Goal: Information Seeking & Learning: Learn about a topic

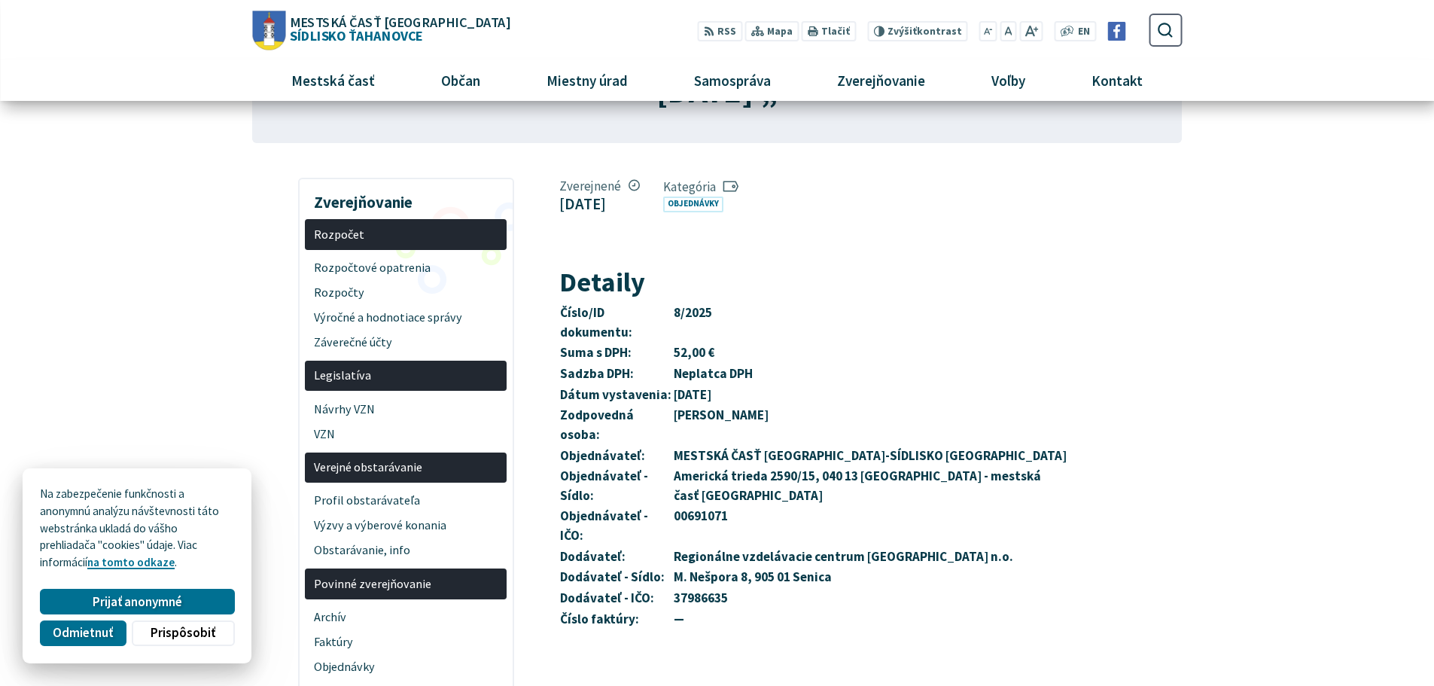
scroll to position [151, 0]
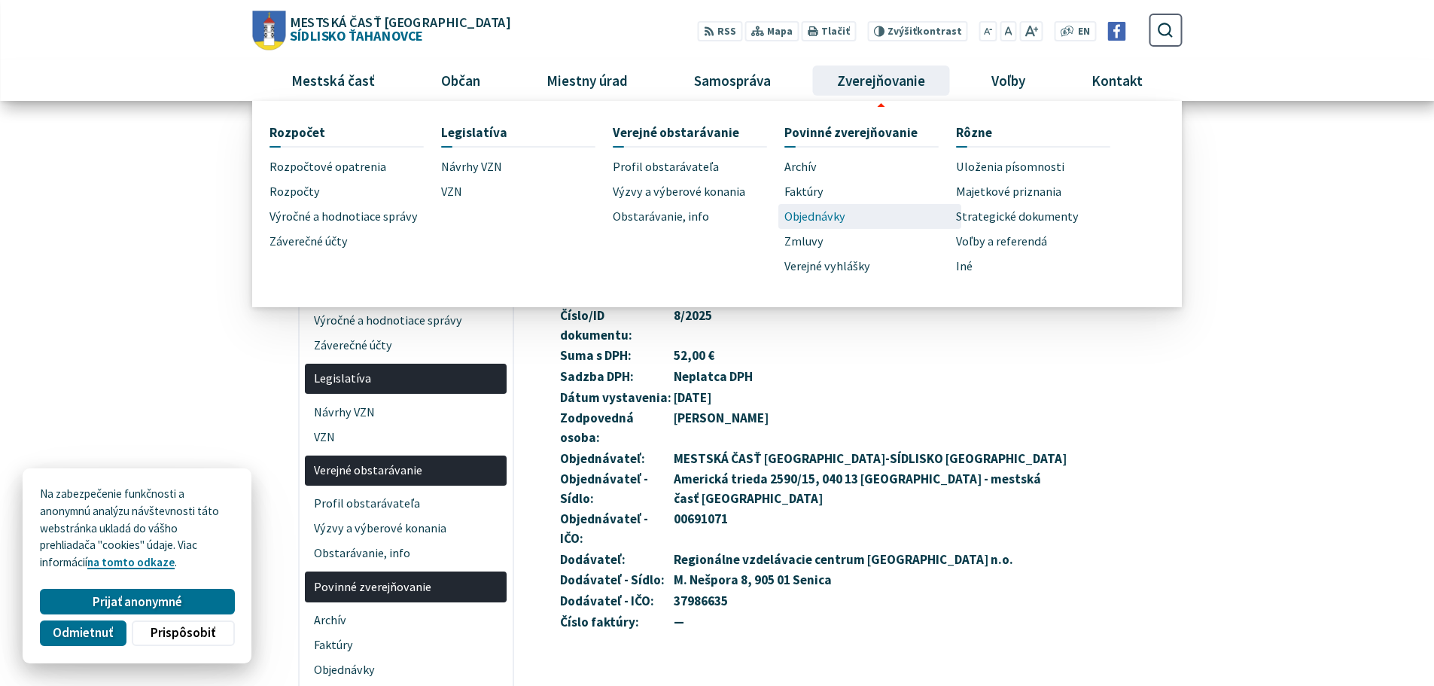
click at [835, 220] on span "Objednávky" at bounding box center [815, 216] width 61 height 25
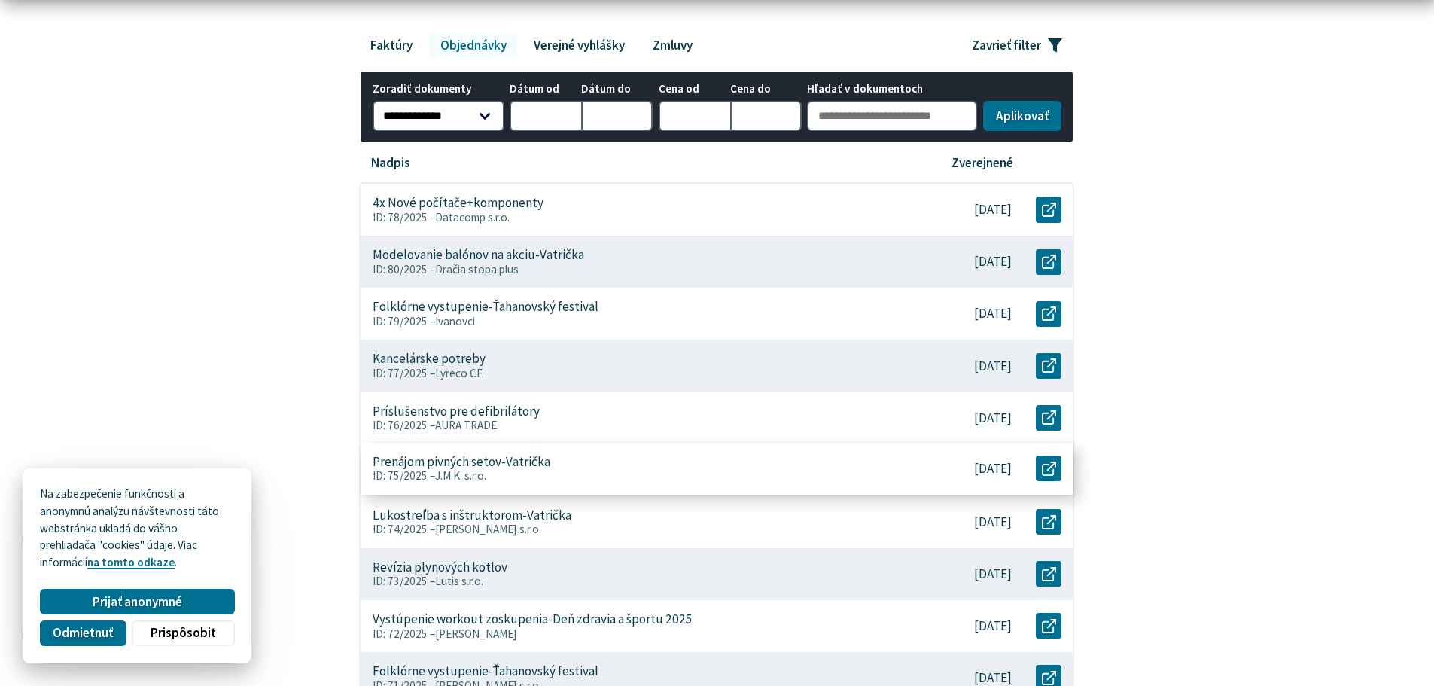
scroll to position [301, 0]
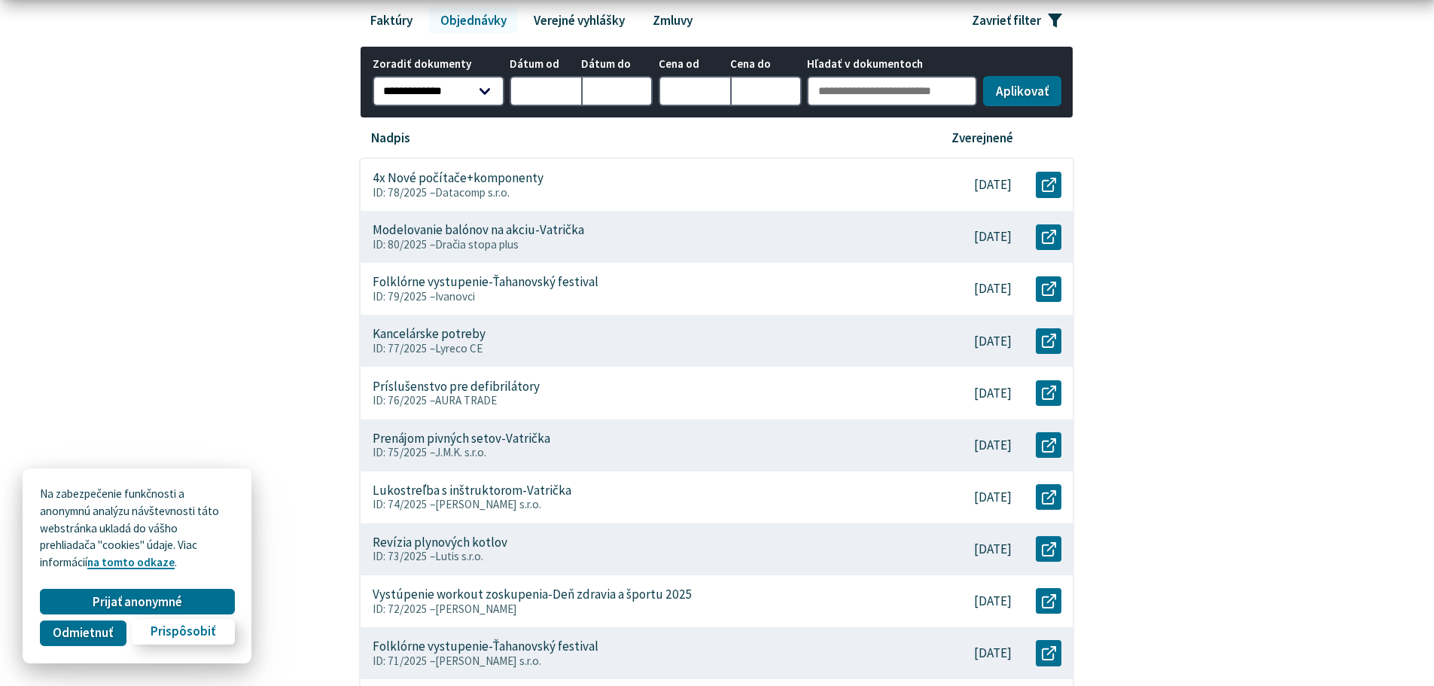
click at [177, 633] on span "Prispôsobiť" at bounding box center [183, 632] width 65 height 16
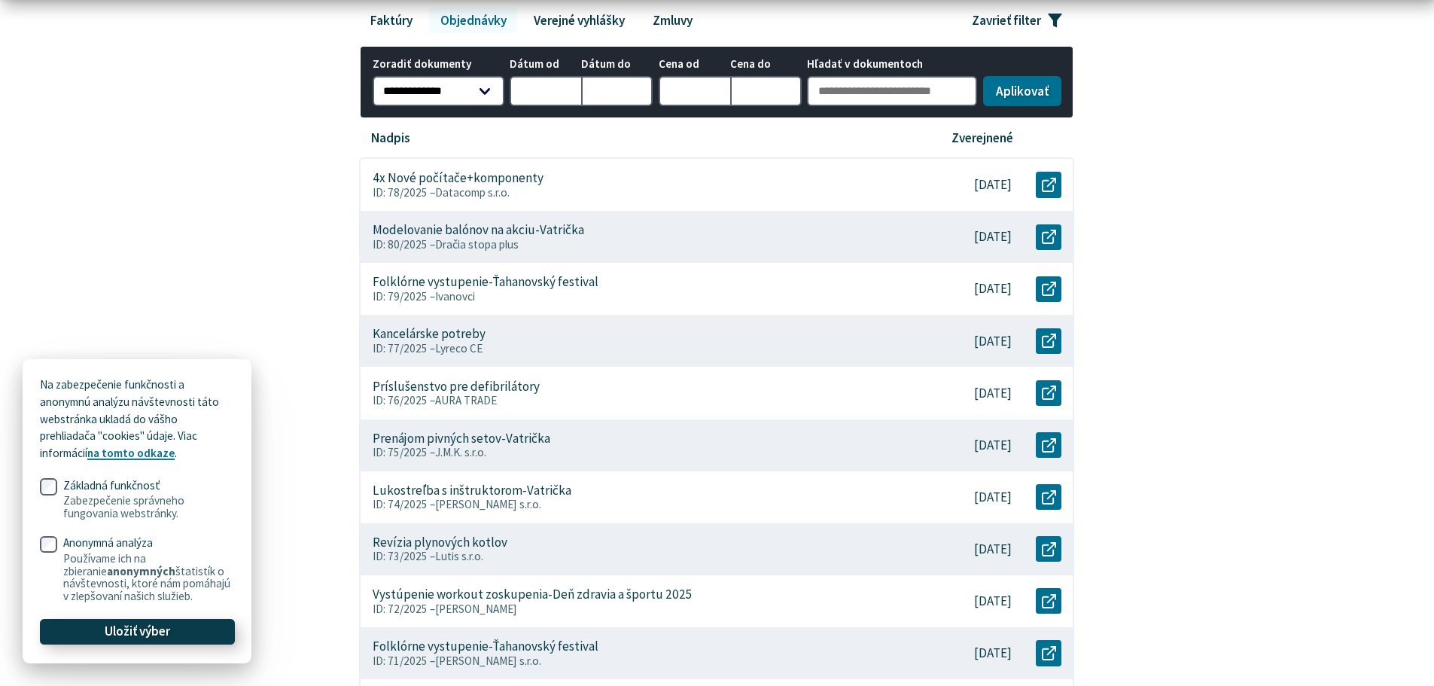
click at [213, 629] on button "Uložiť výber" at bounding box center [137, 632] width 194 height 26
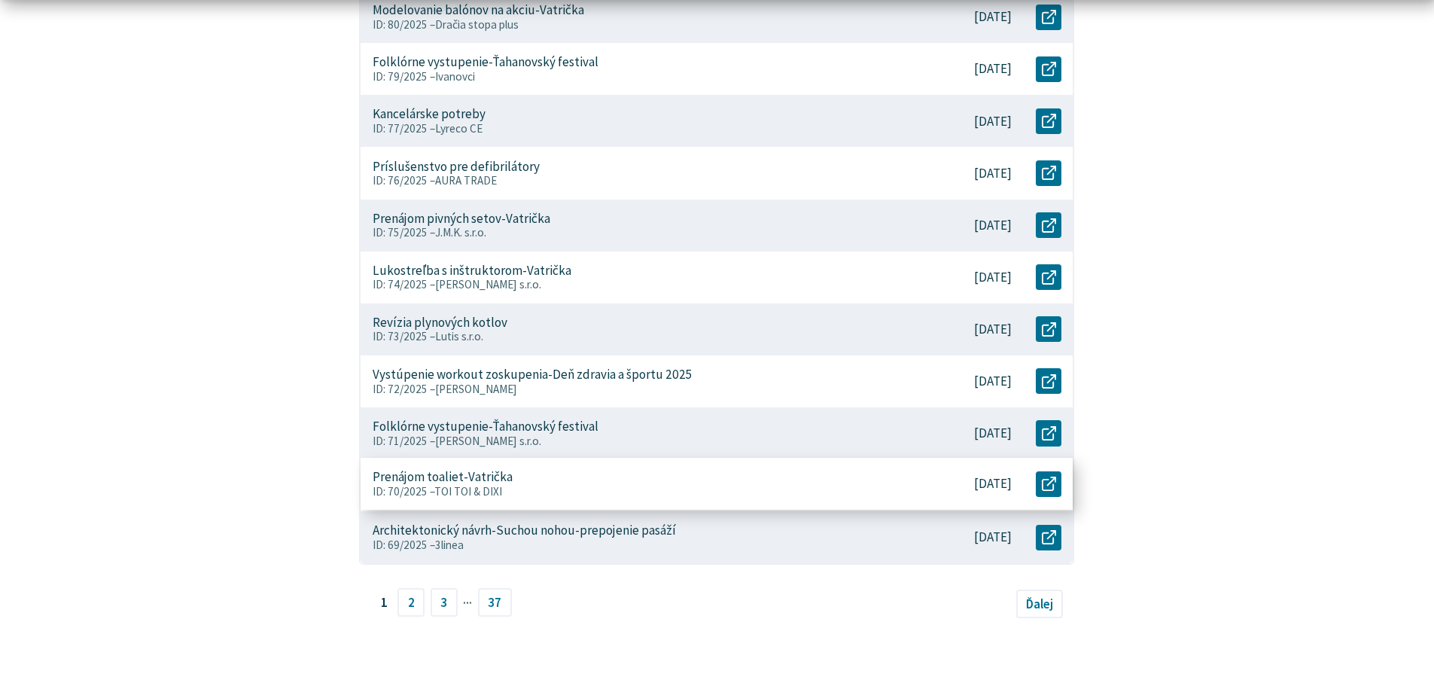
scroll to position [602, 0]
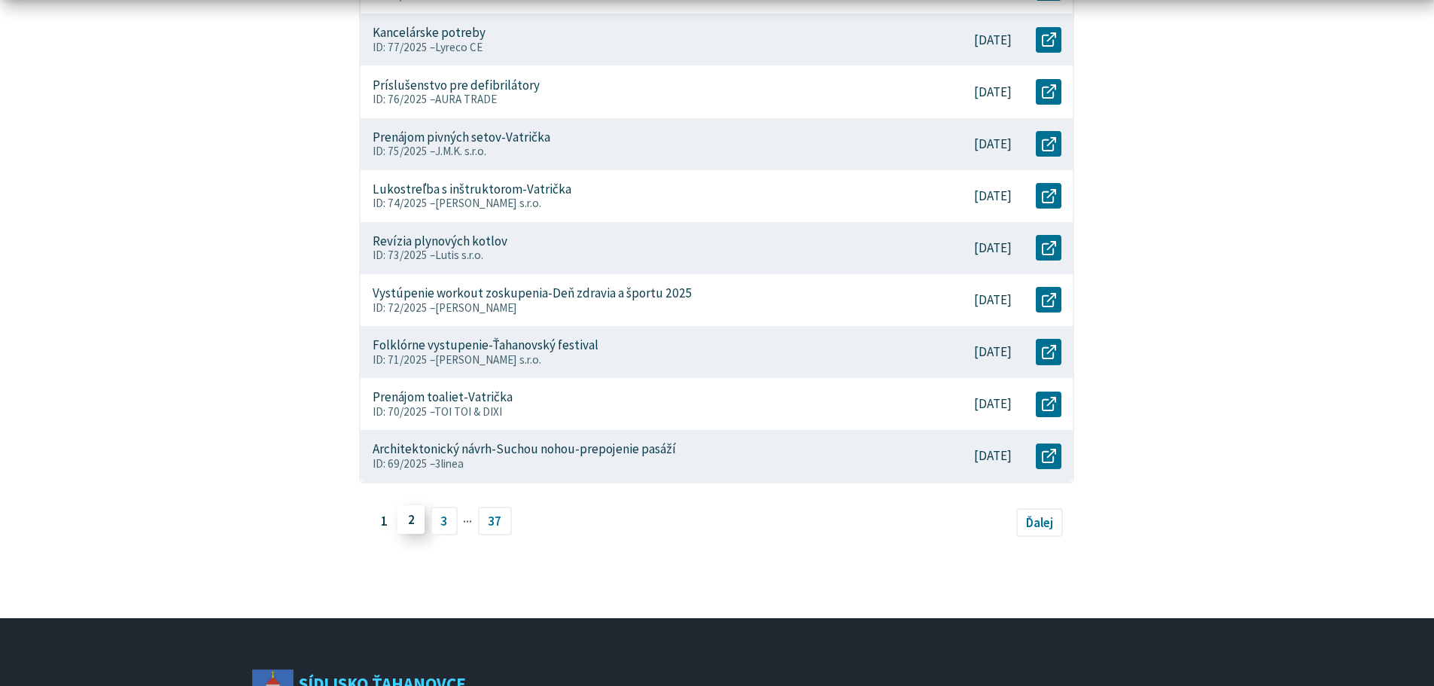
click at [409, 526] on link "2" at bounding box center [411, 519] width 27 height 29
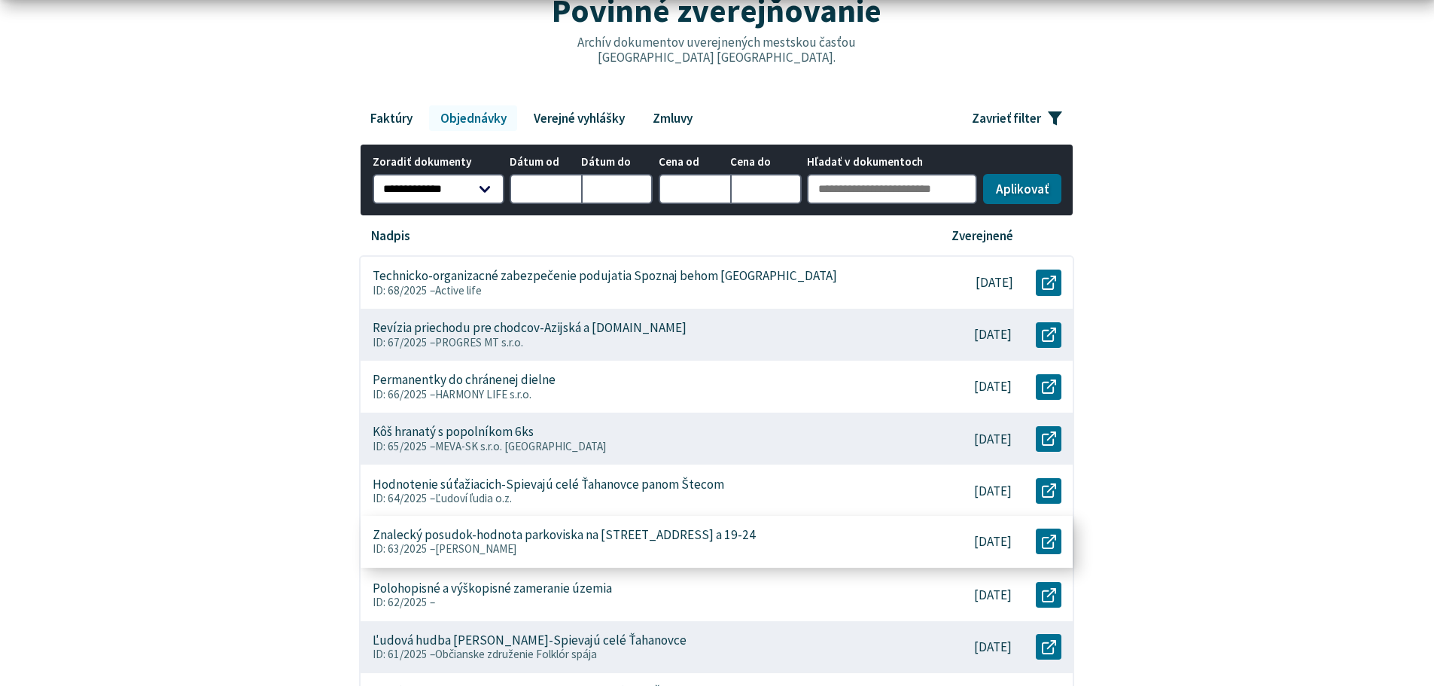
scroll to position [226, 0]
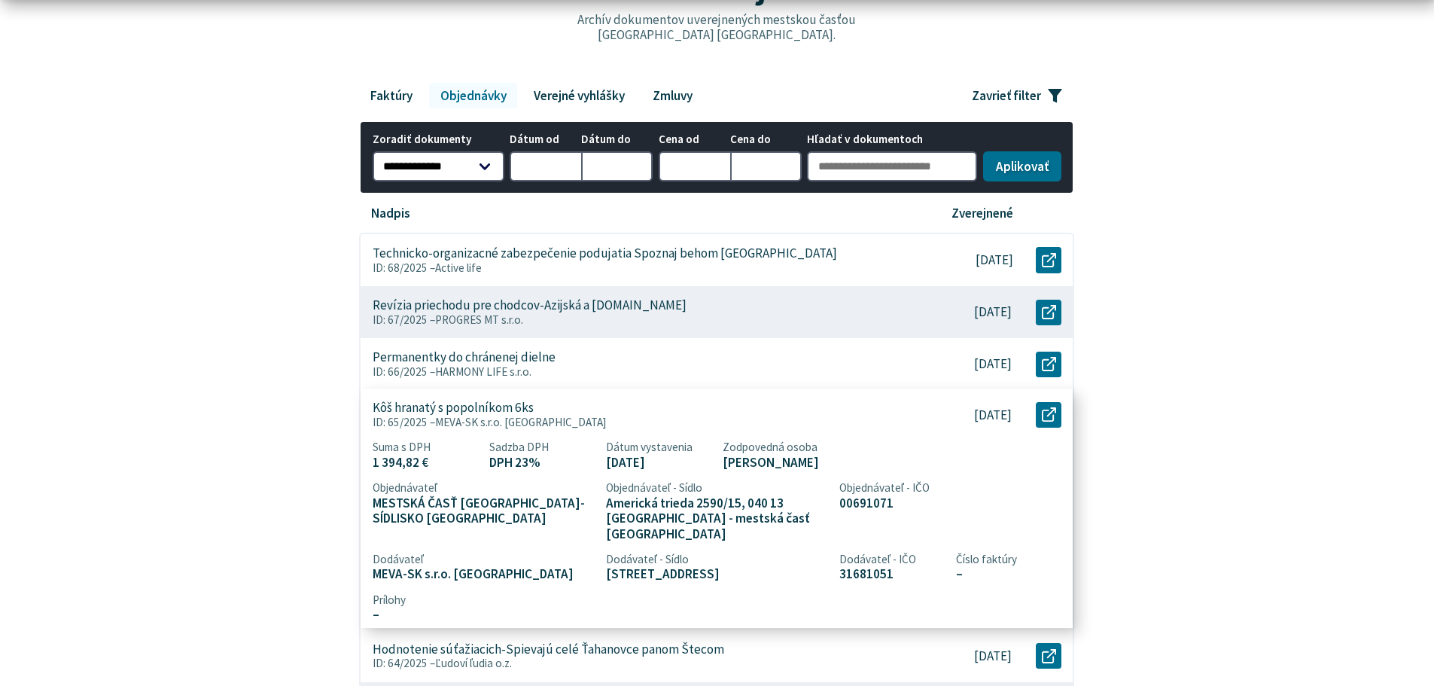
click at [505, 415] on span "MEVA-SK s.r.o. [GEOGRAPHIC_DATA]" at bounding box center [521, 422] width 172 height 14
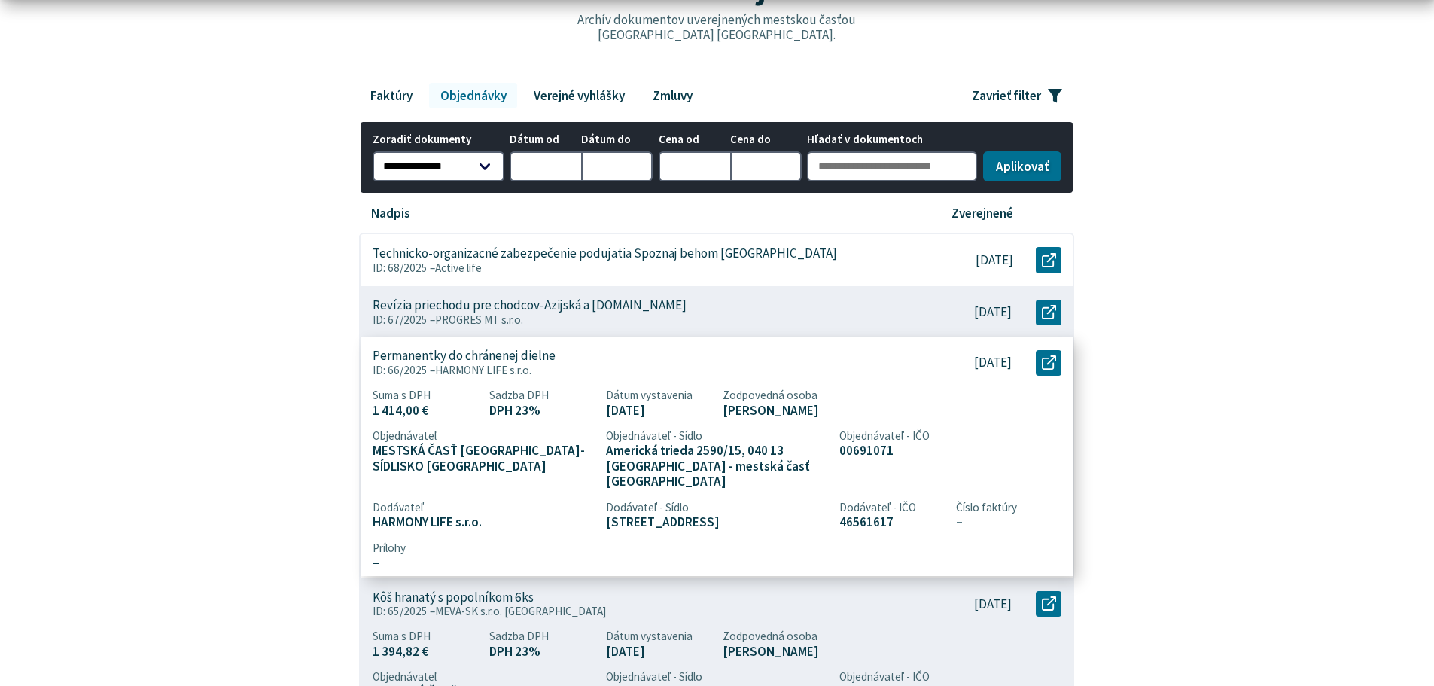
click at [476, 360] on p "Permanentky do chránenej dielne" at bounding box center [464, 356] width 183 height 16
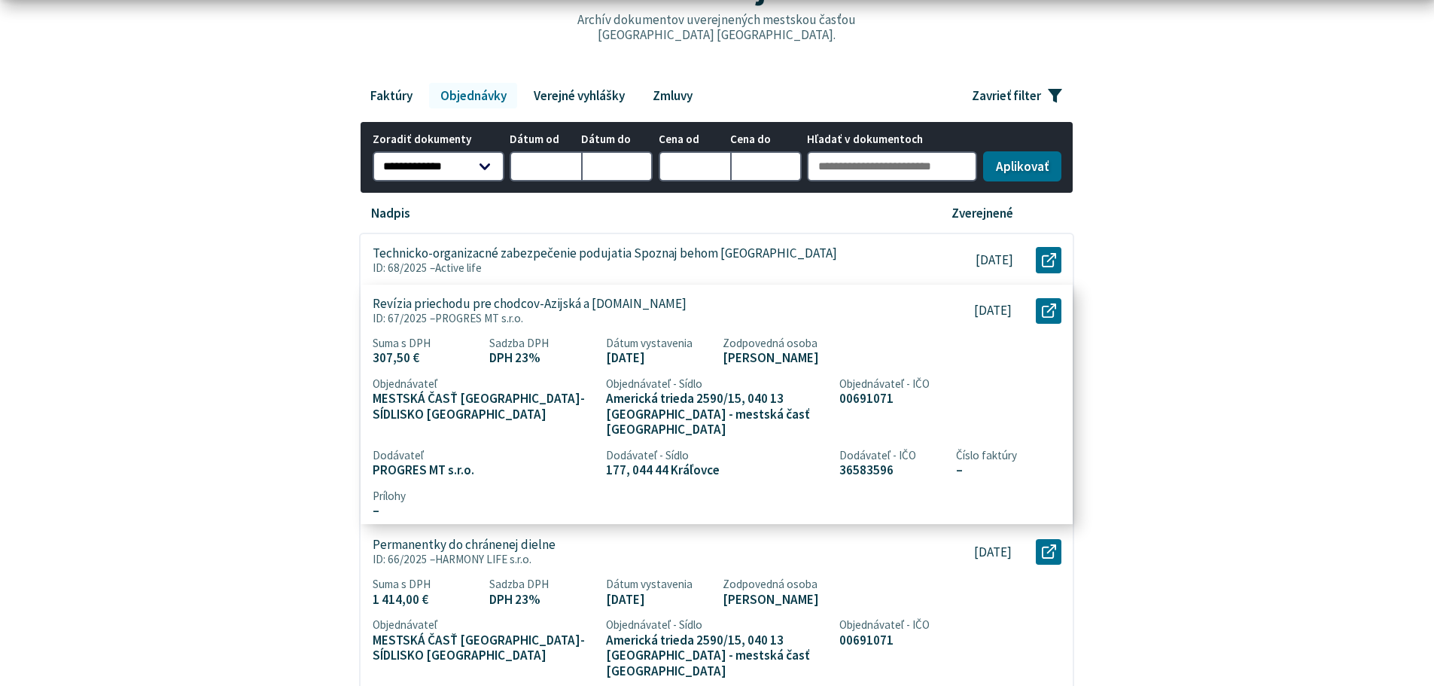
click at [476, 308] on p "Revízia priechodu pre chodcov-Azijská a Európs.tr" at bounding box center [530, 304] width 314 height 16
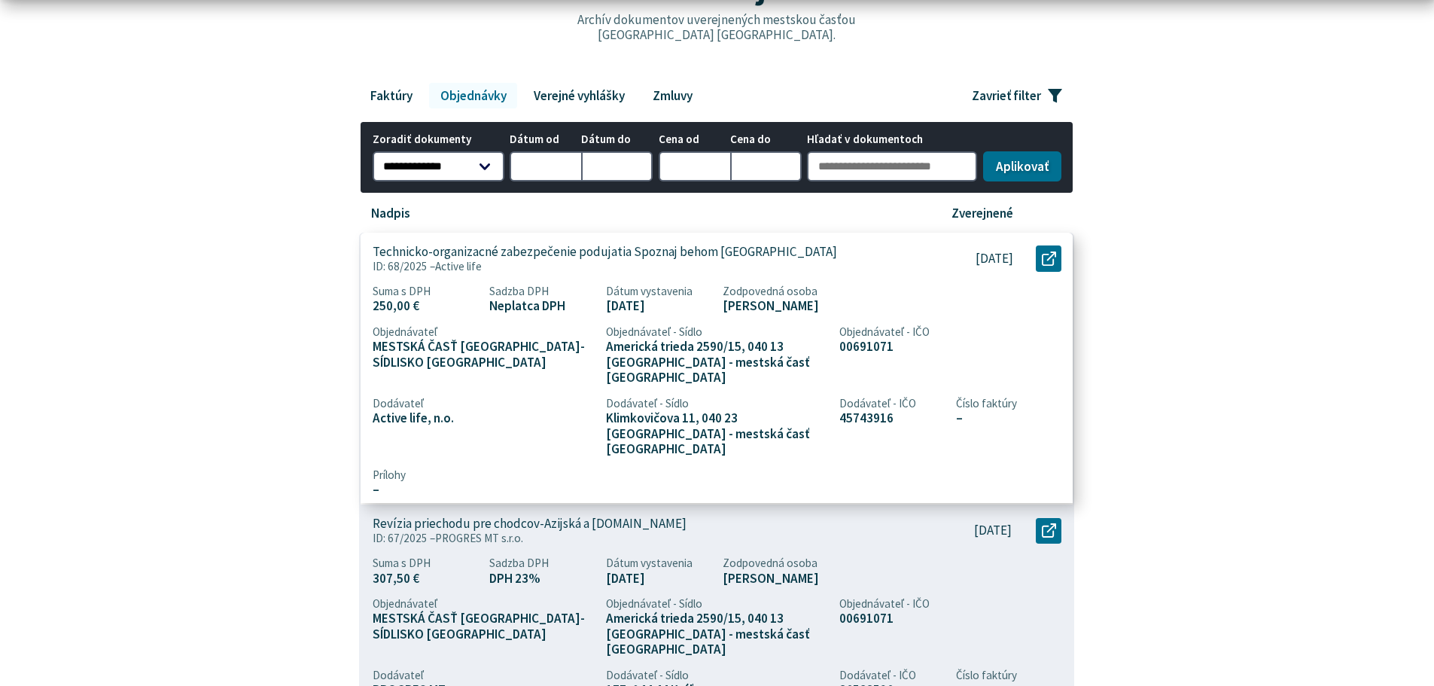
click at [500, 260] on p "ID: 68/2025 – Active life" at bounding box center [640, 267] width 534 height 14
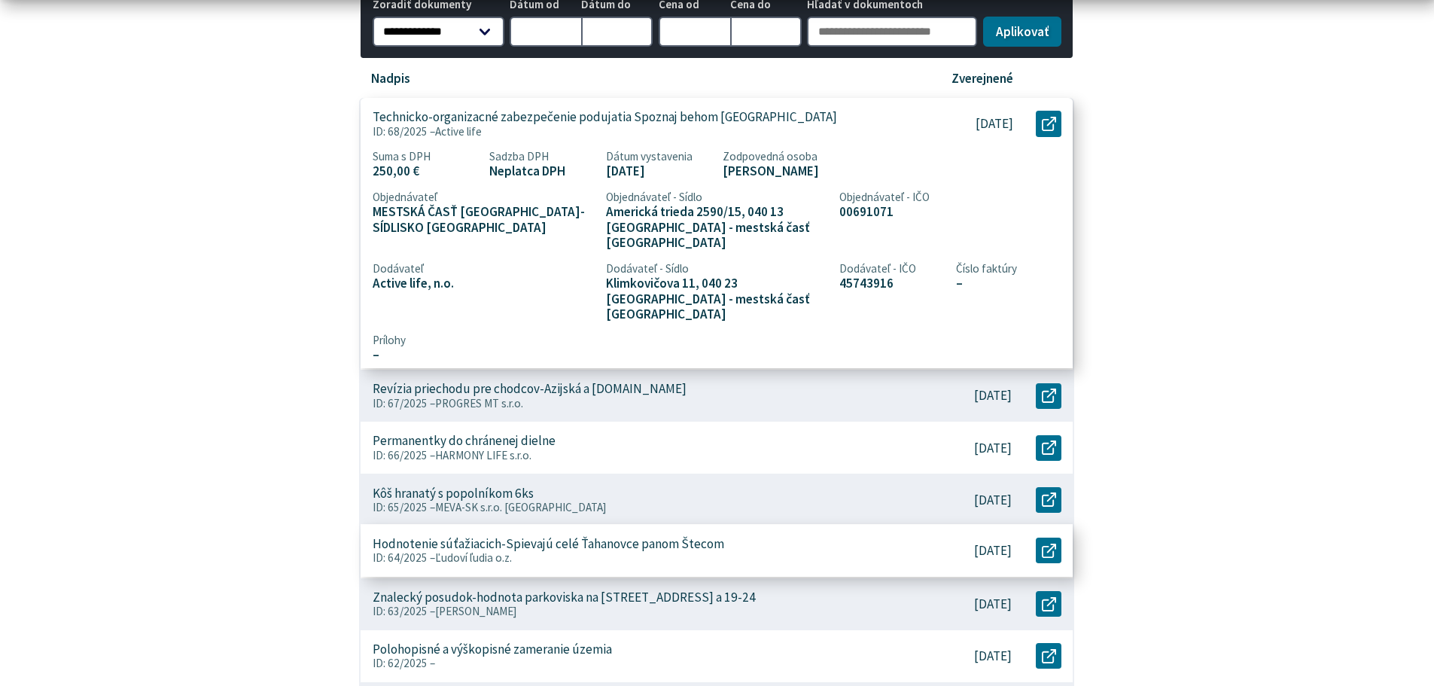
scroll to position [377, 0]
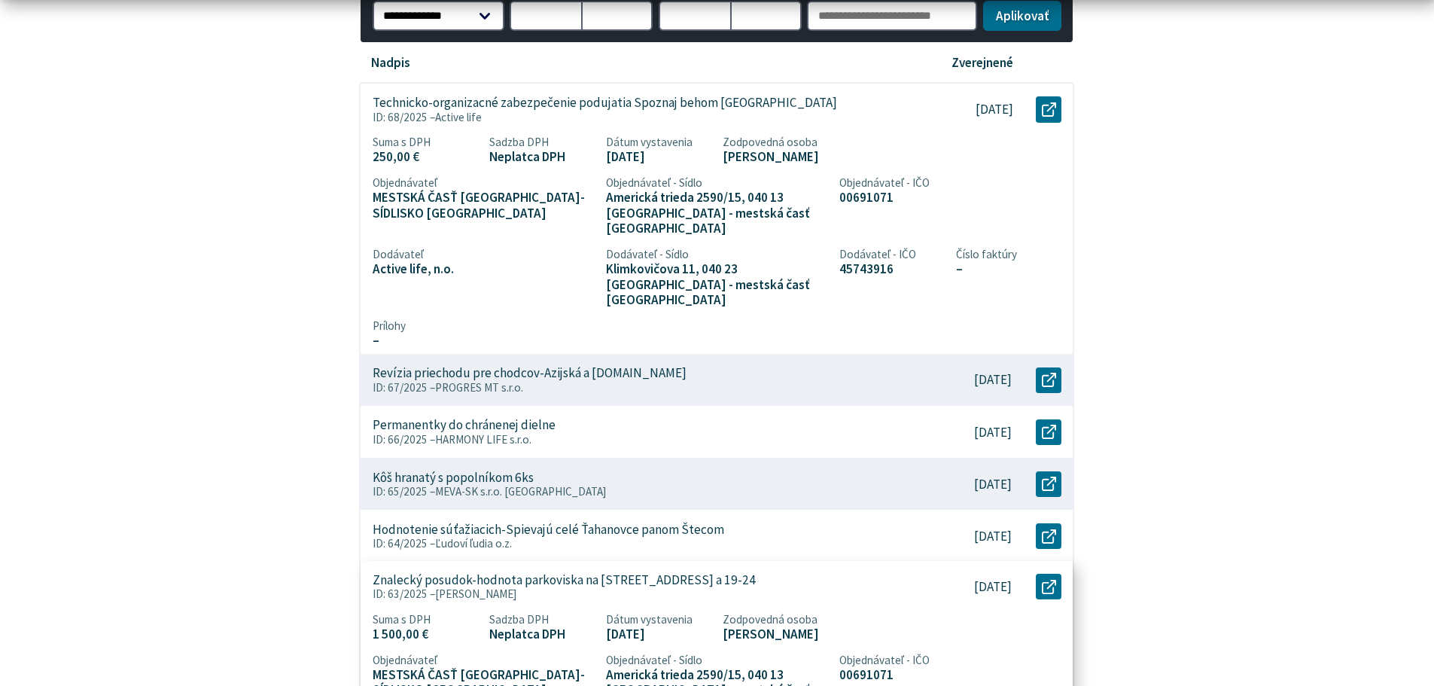
click at [542, 587] on p "ID: 63/2025 – Ing. Monika Bilá" at bounding box center [639, 594] width 532 height 14
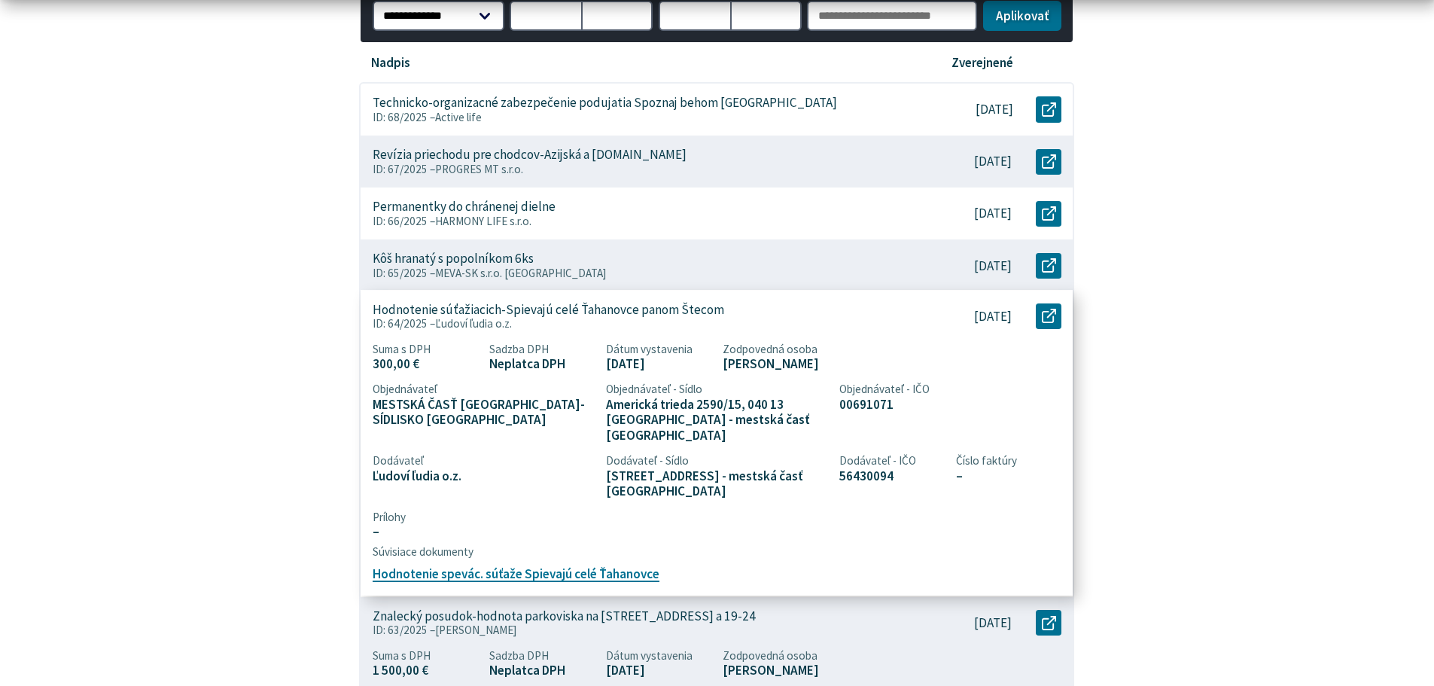
click at [538, 312] on p "Hodnotenie súťažiacich-Spievajú celé Ťahanovce panom Štecom" at bounding box center [549, 310] width 352 height 16
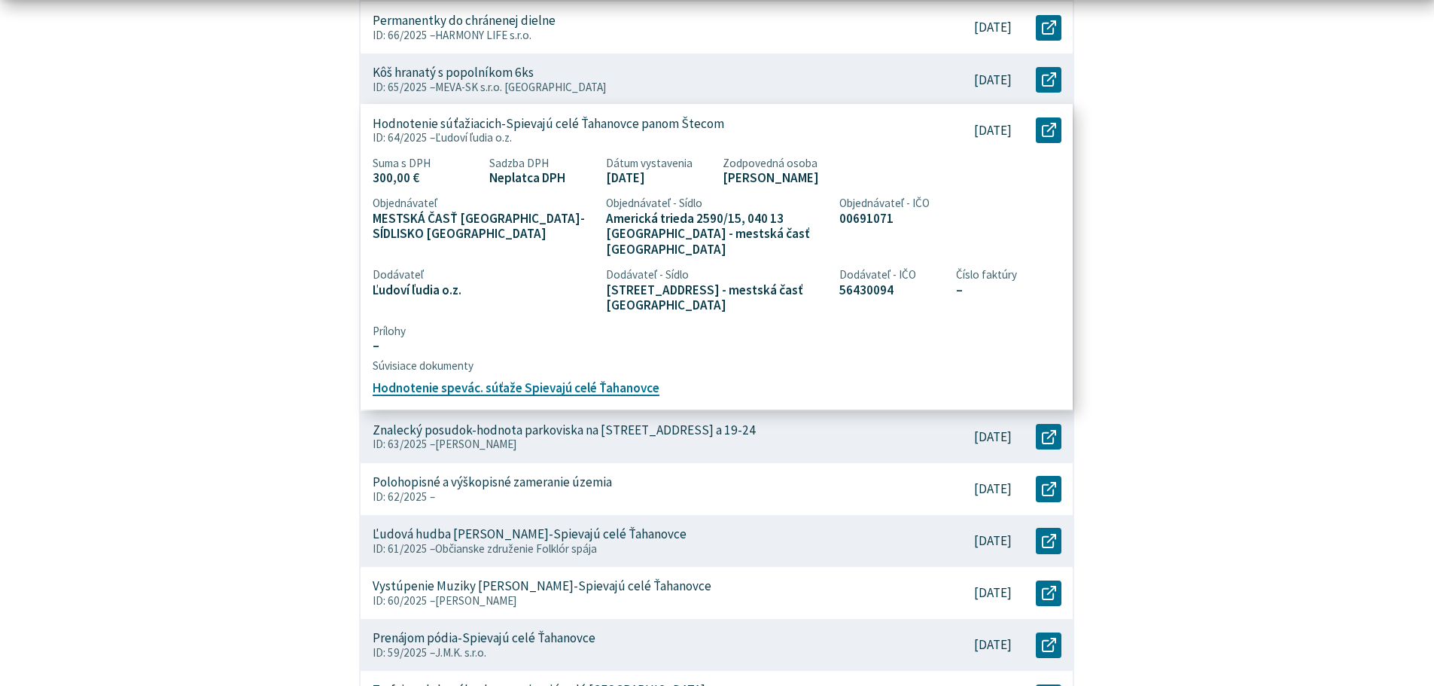
scroll to position [602, 0]
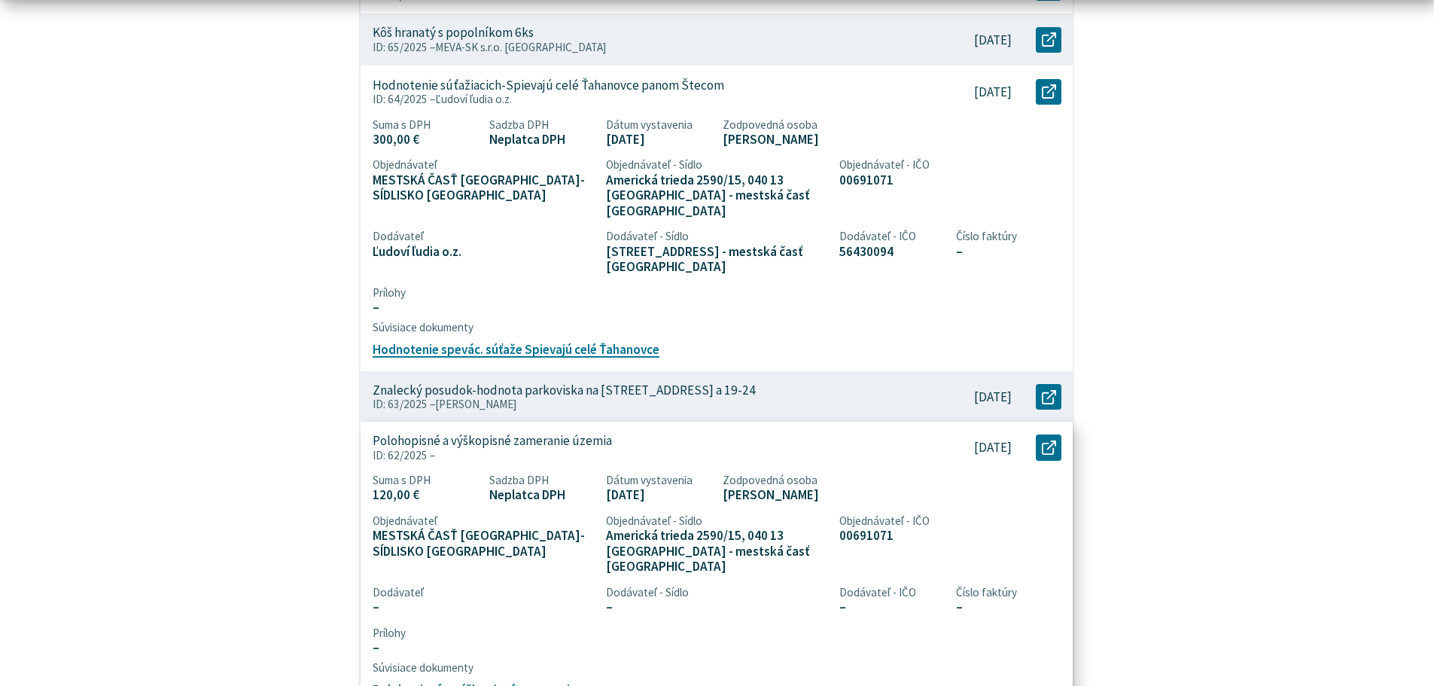
click at [552, 433] on p "Polohopisné a výškopisné zameranie územia" at bounding box center [492, 441] width 239 height 16
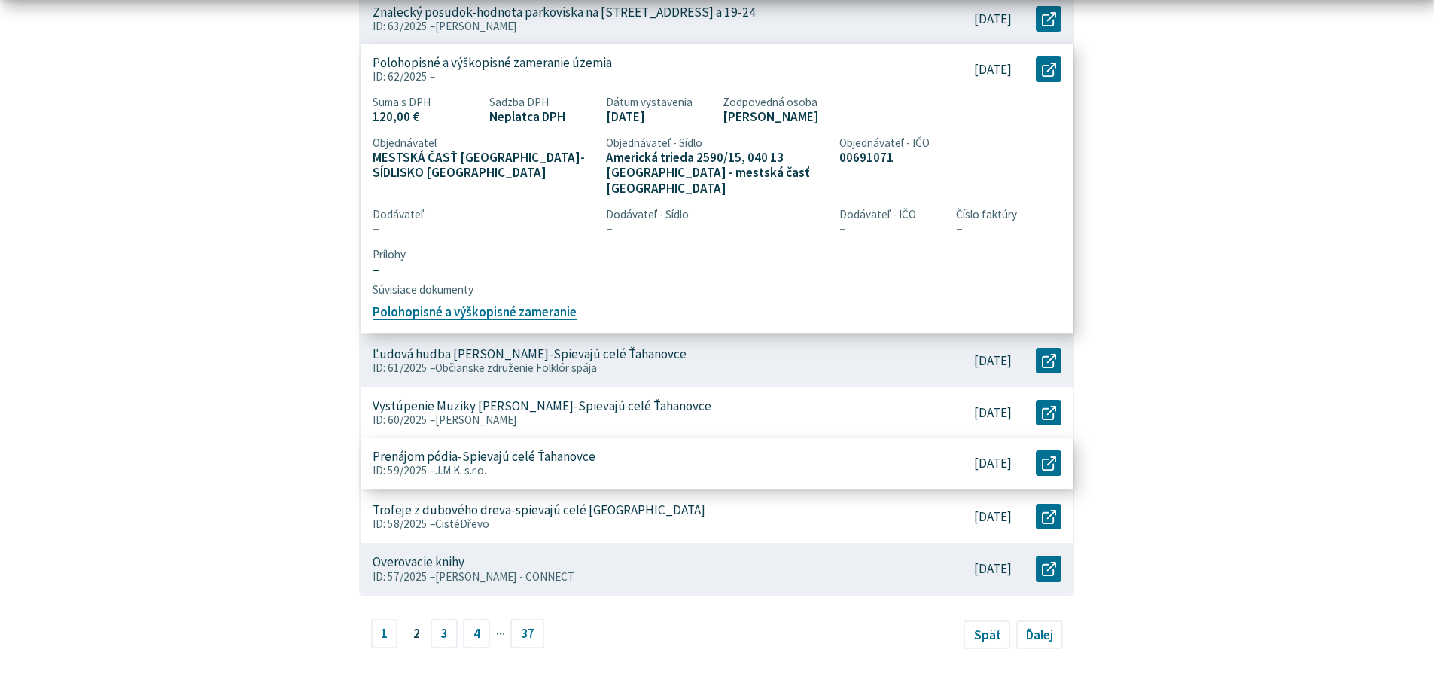
scroll to position [753, 0]
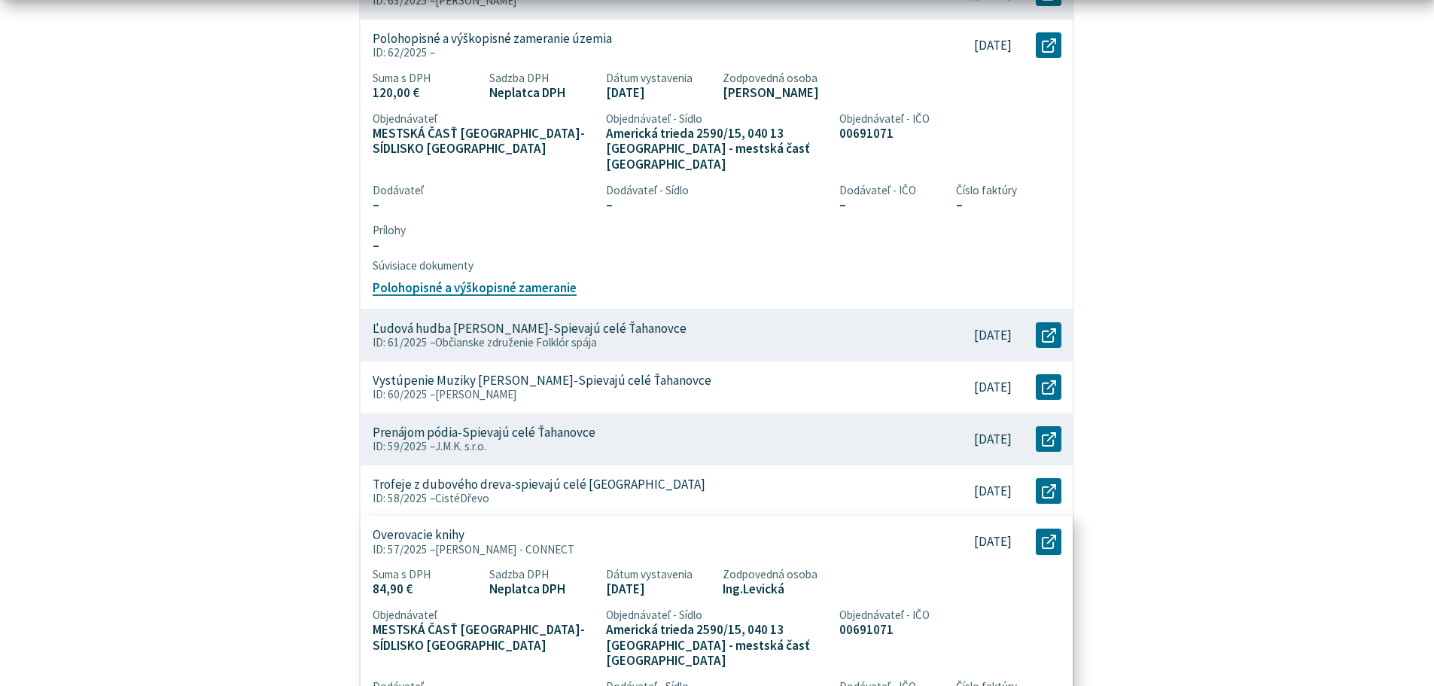
click at [435, 527] on p "Overovacie knihy" at bounding box center [419, 535] width 92 height 16
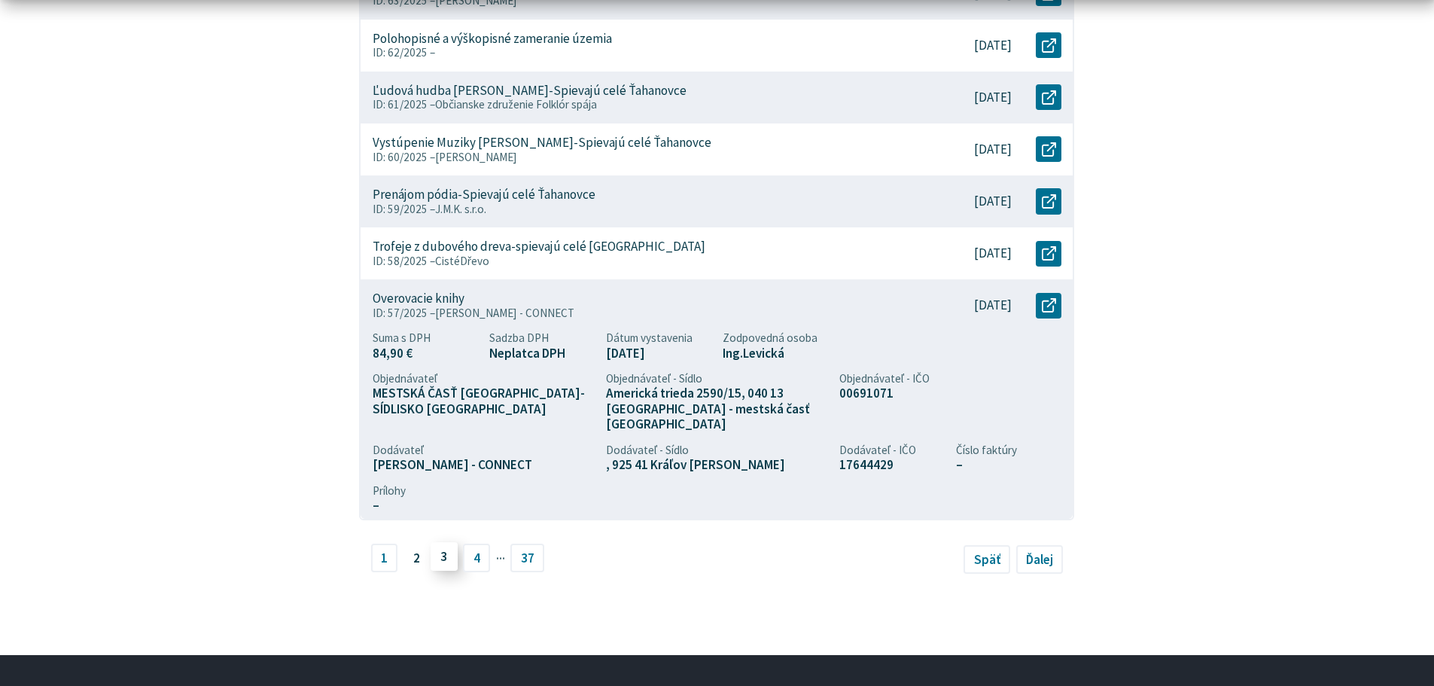
click at [446, 553] on link "3" at bounding box center [444, 556] width 27 height 29
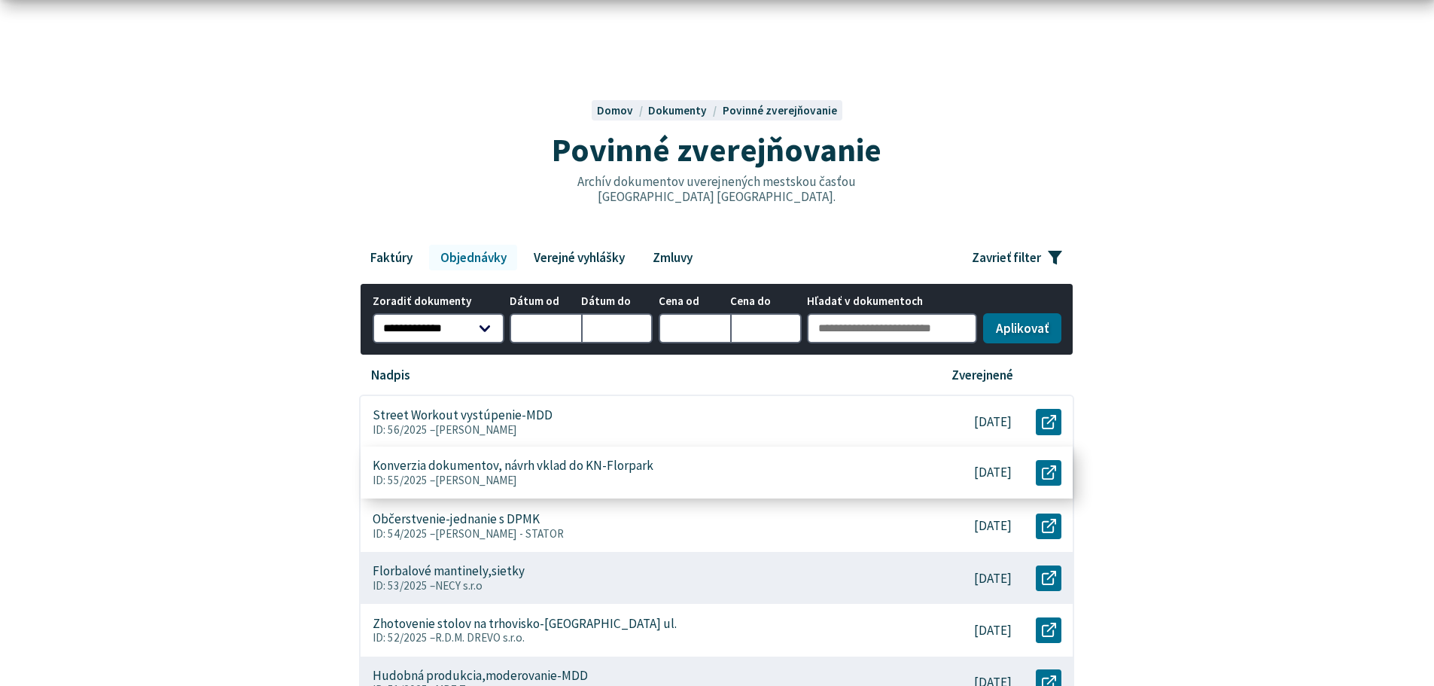
scroll to position [301, 0]
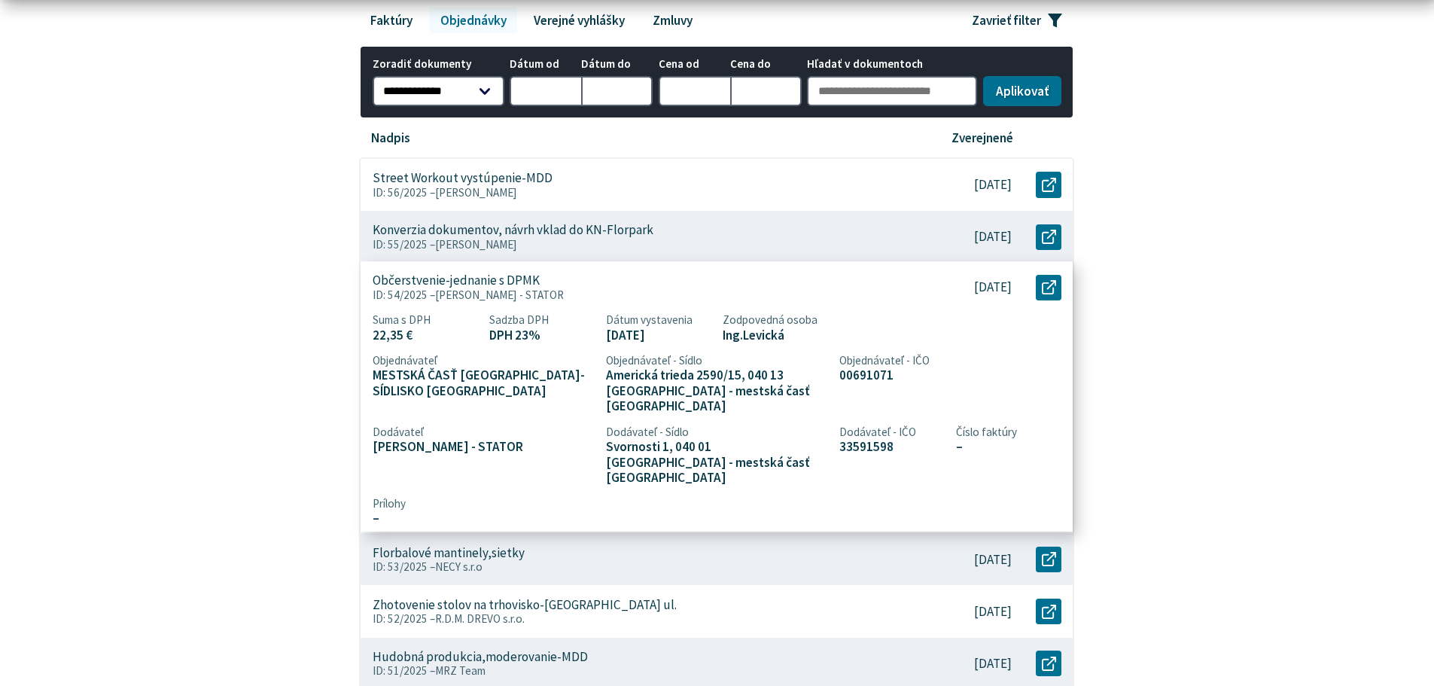
click at [485, 282] on p "Občerstvenie-jednanie s DPMK" at bounding box center [456, 281] width 167 height 16
click at [478, 286] on p "Občerstvenie-jednanie s DPMK" at bounding box center [456, 281] width 167 height 16
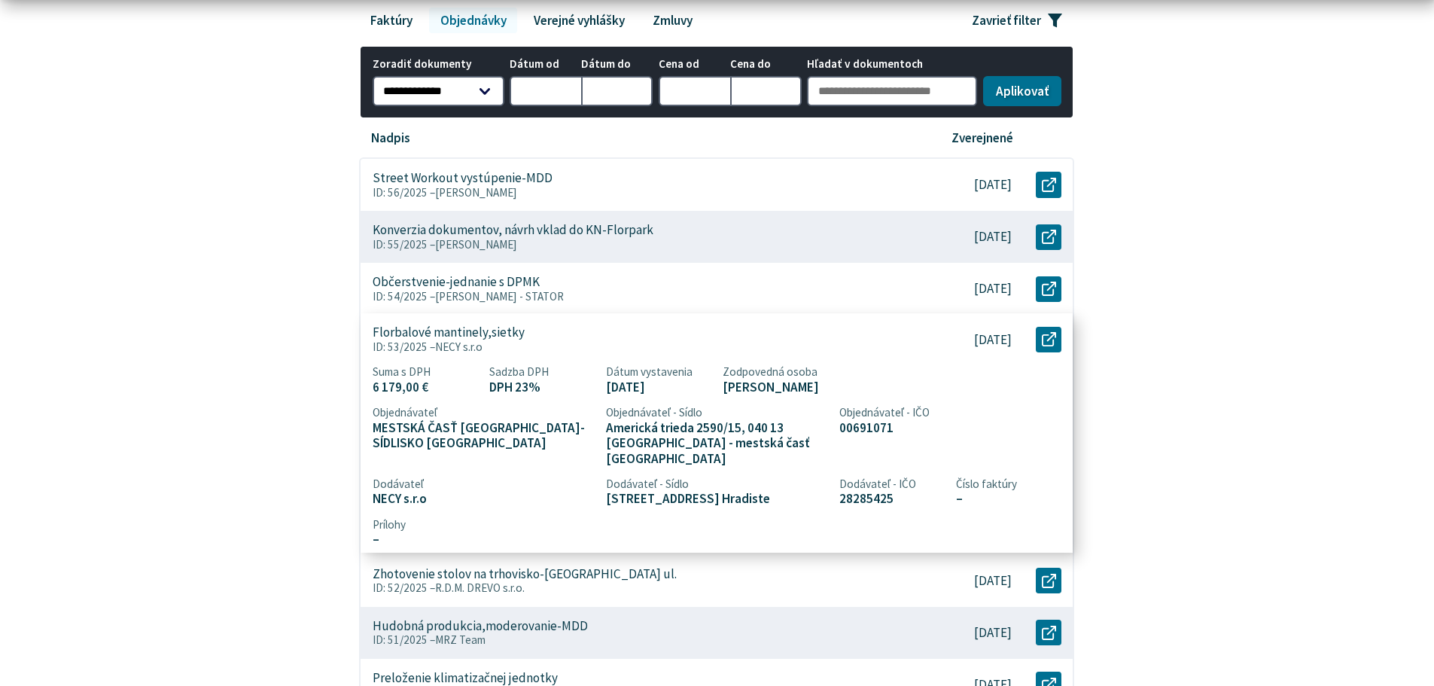
click at [422, 528] on article "Florbalové mantinely,sietky ID: 53/2025 – NECY s.r.o 6 179,00 € [DATE] Otvoriť …" at bounding box center [717, 432] width 712 height 239
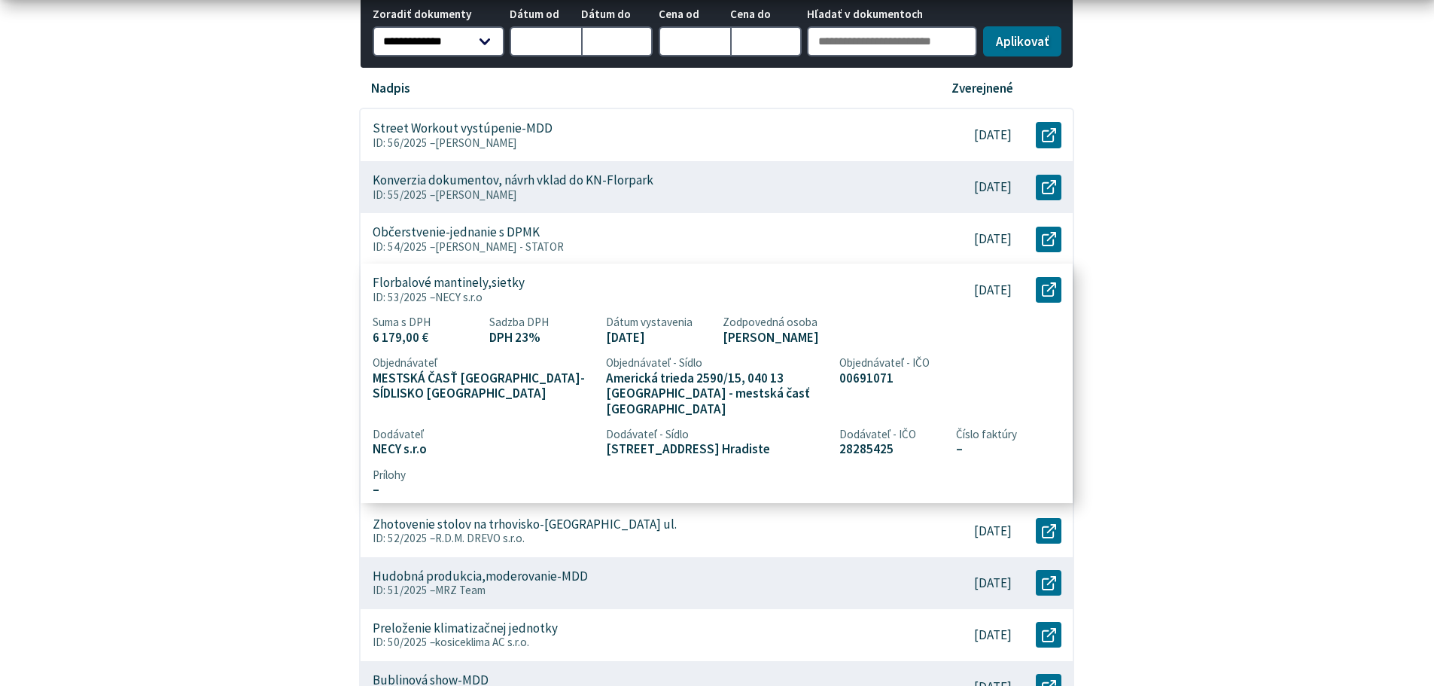
scroll to position [377, 0]
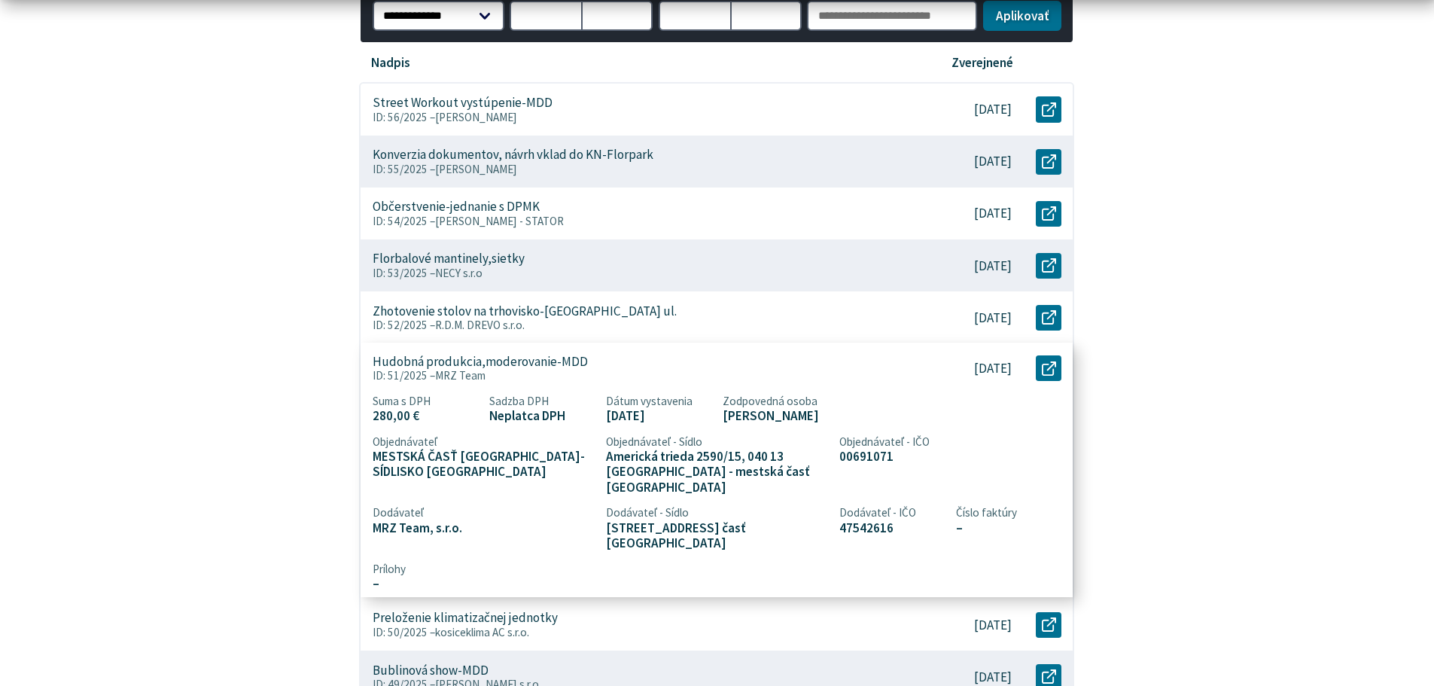
click at [500, 544] on article "Hudobná produkcia,moderovanie-MDD ID: 51/2025 – MRZ Team 280,00 € [DATE] Otvori…" at bounding box center [717, 470] width 712 height 255
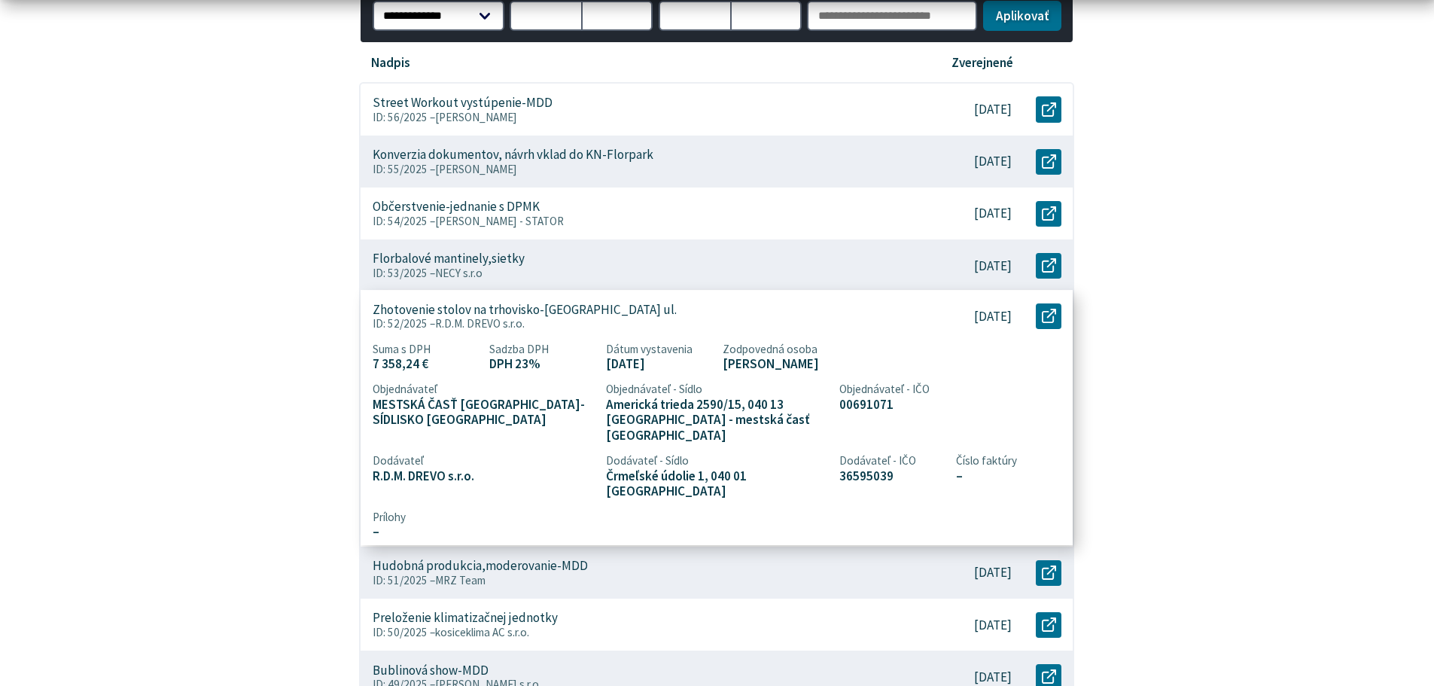
click at [561, 311] on p "Zhotovenie stolov na trhovisko-[GEOGRAPHIC_DATA] ul." at bounding box center [525, 310] width 304 height 16
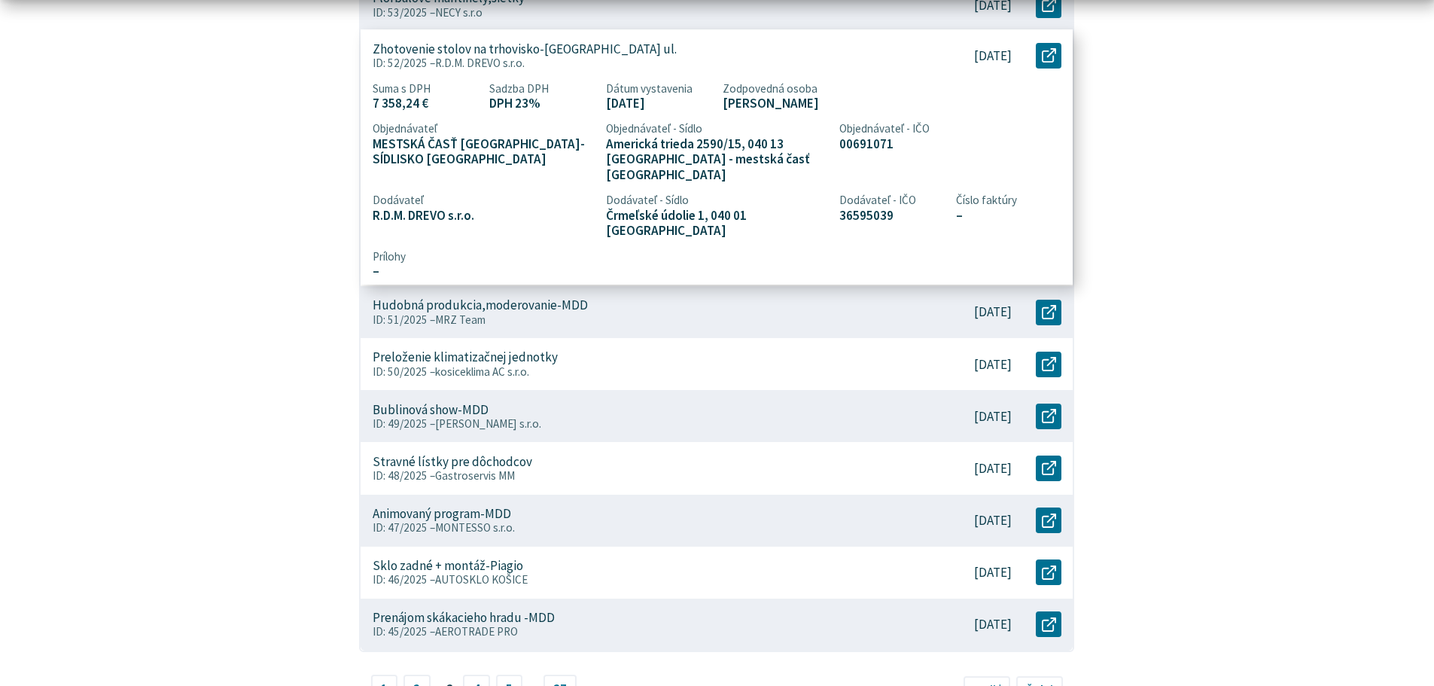
scroll to position [678, 0]
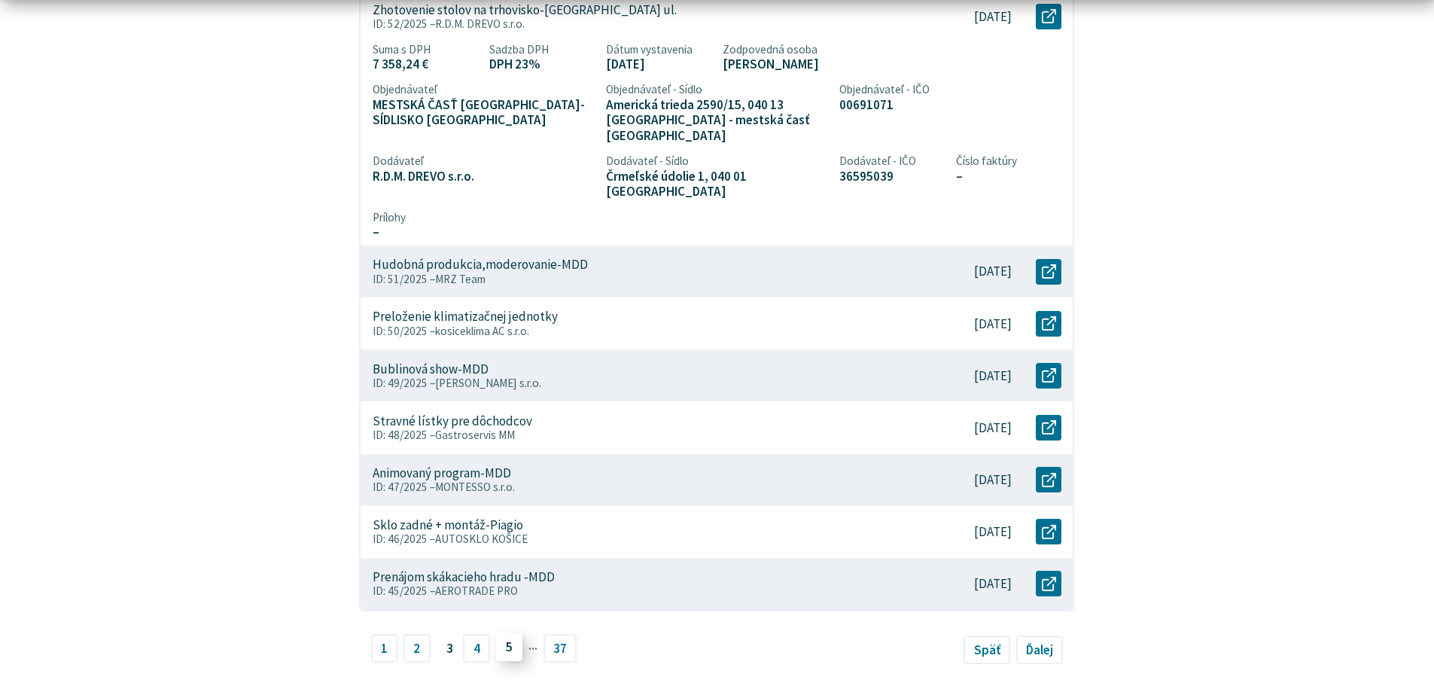
click at [507, 633] on link "5" at bounding box center [509, 647] width 27 height 29
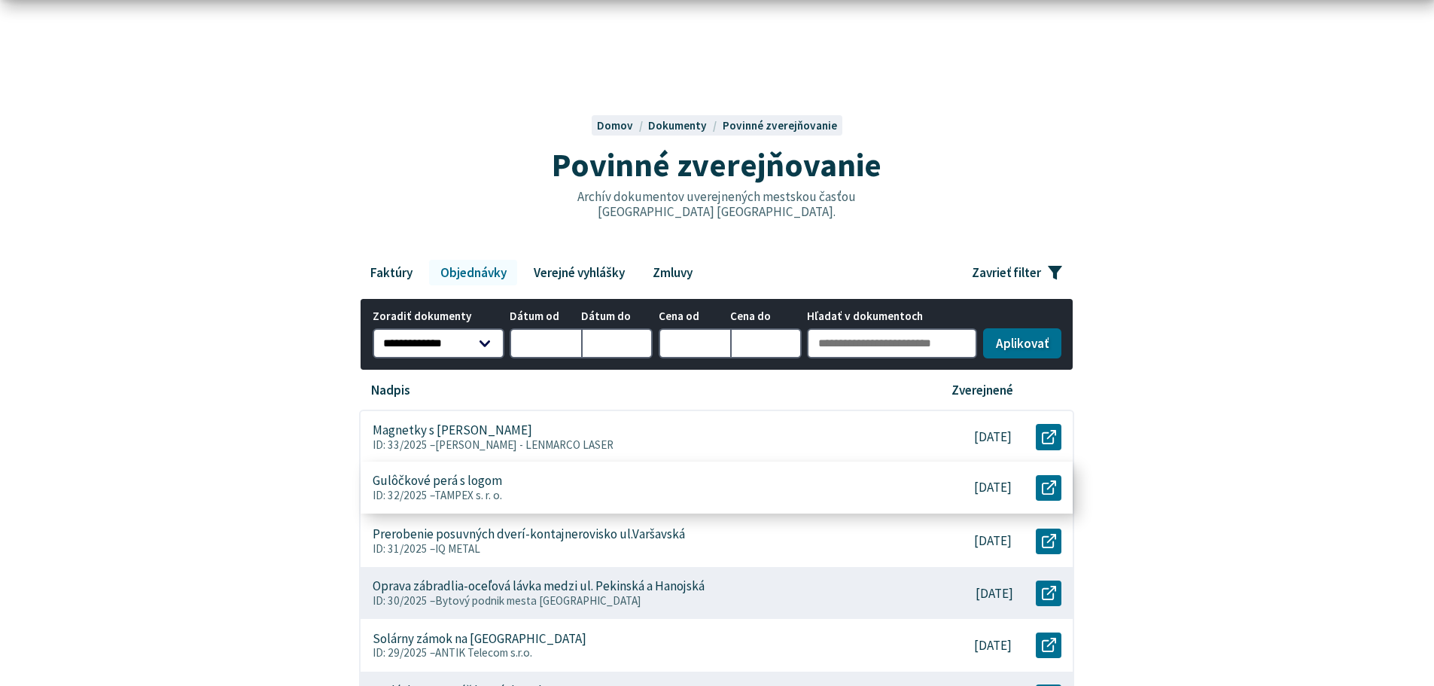
scroll to position [75, 0]
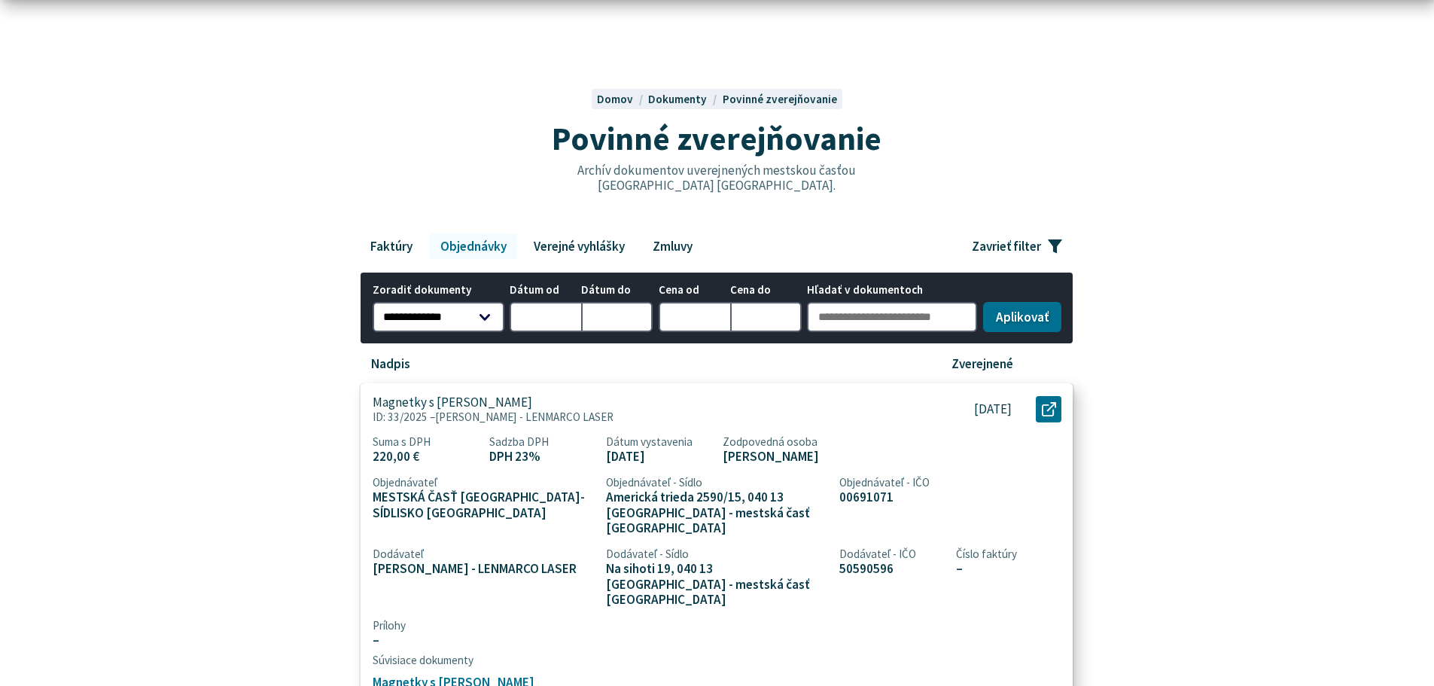
click at [431, 405] on p "Magnetky s erbom MČ" at bounding box center [453, 403] width 160 height 16
click at [442, 406] on p "Magnetky s erbom MČ" at bounding box center [453, 403] width 160 height 16
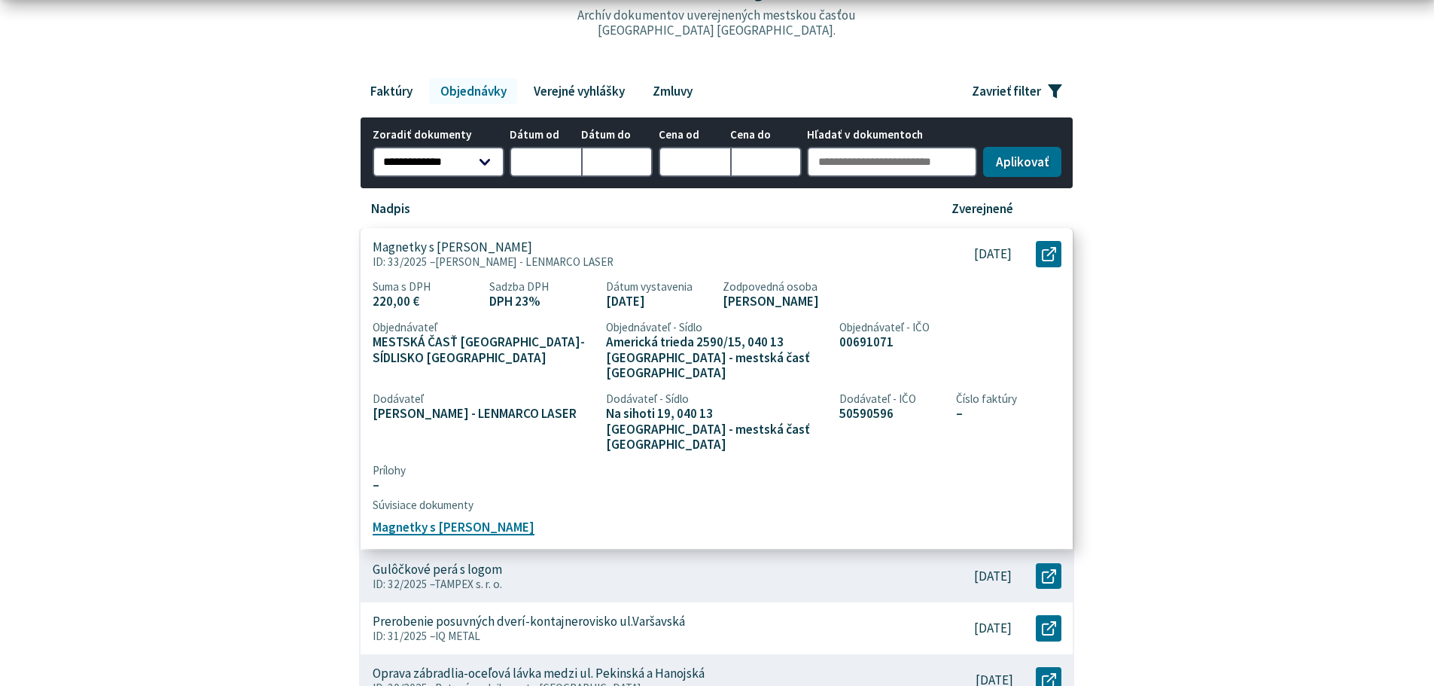
scroll to position [452, 0]
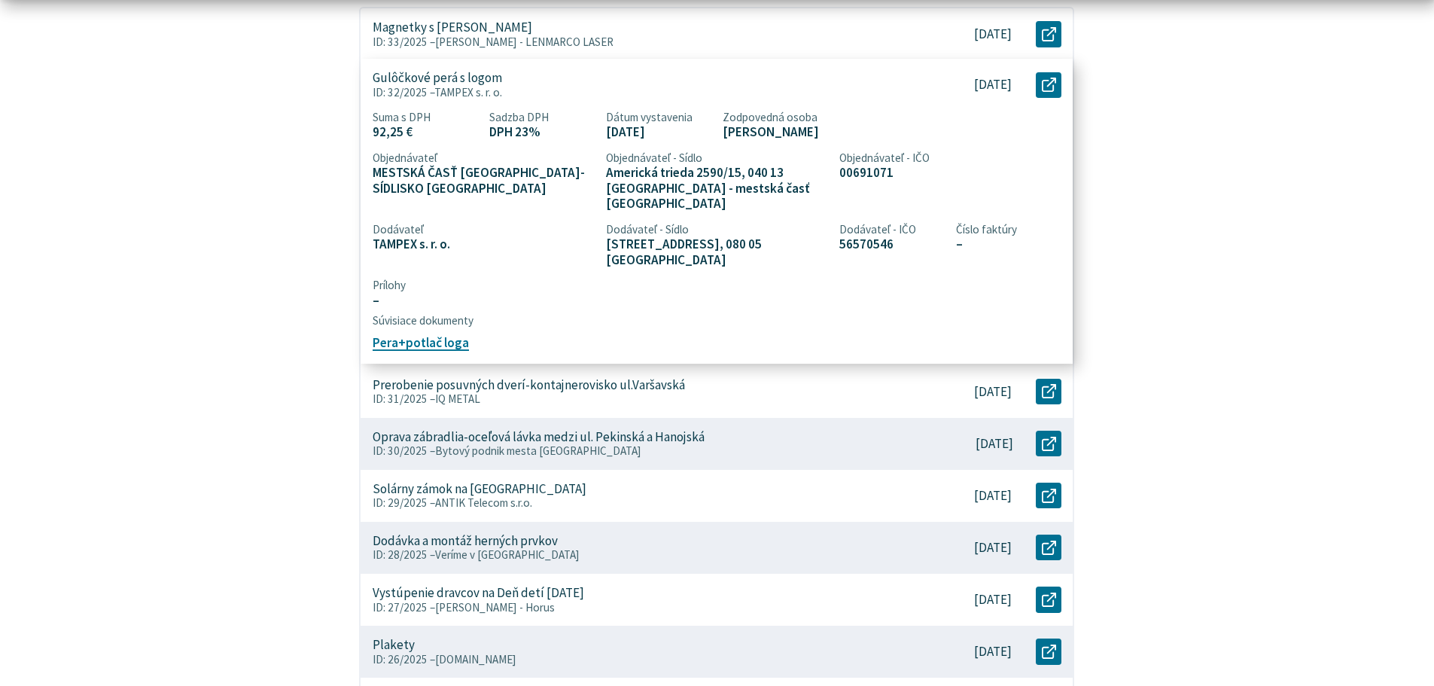
click at [466, 332] on article "Gulôčkové perá s logom ID: 32/2025 – TAMPEX s. r. o. 92,25 € 12.5.2025 Otvoriť …" at bounding box center [717, 211] width 712 height 305
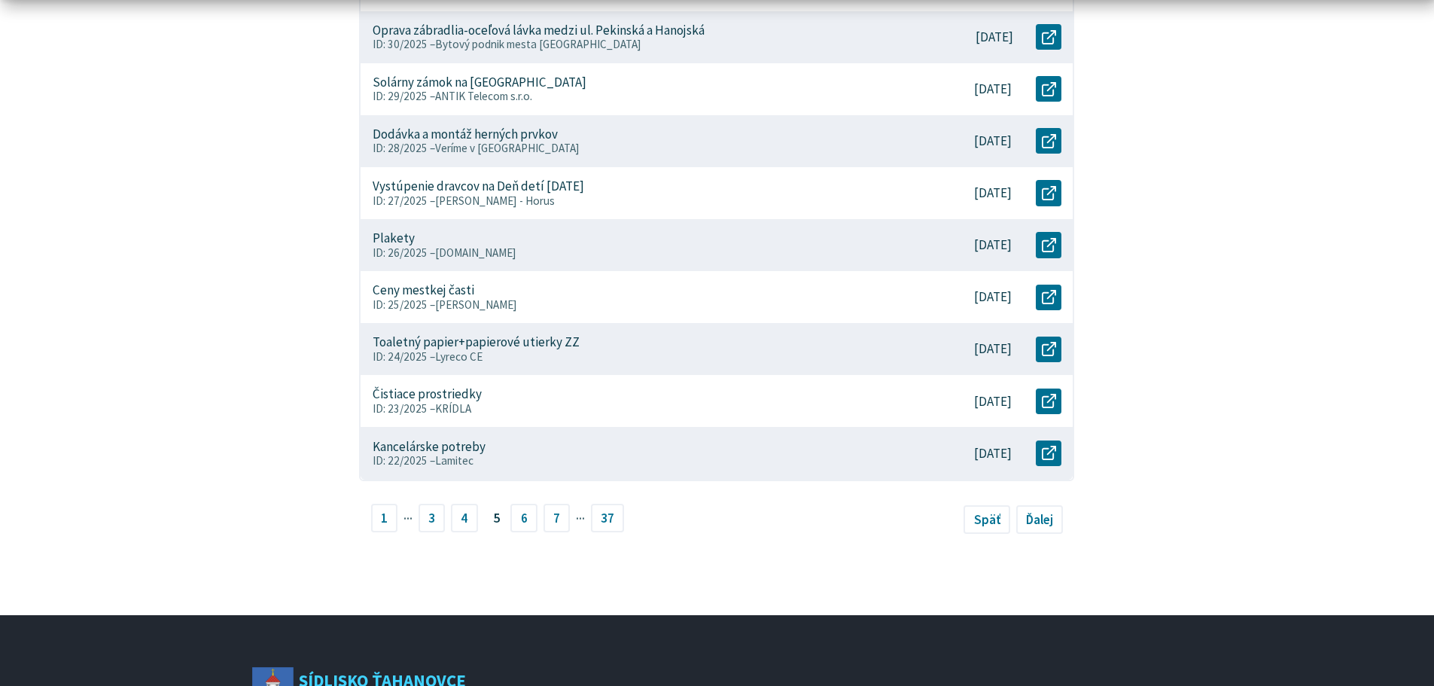
scroll to position [904, 0]
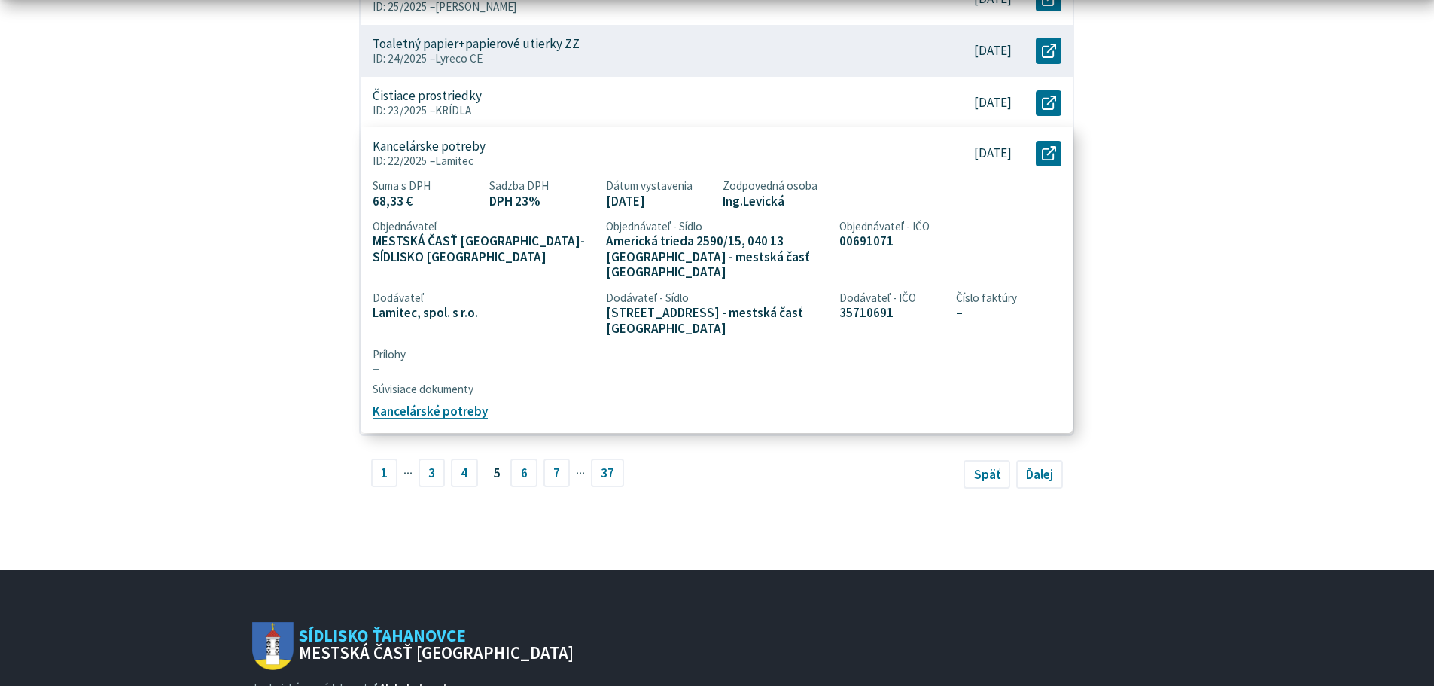
click at [468, 370] on article "Kancelárske potreby ID: 22/2025 – Lamitec 68,33 € 9.4.2025 Otvoriť document Kan…" at bounding box center [717, 279] width 712 height 305
